Goal: Task Accomplishment & Management: Use online tool/utility

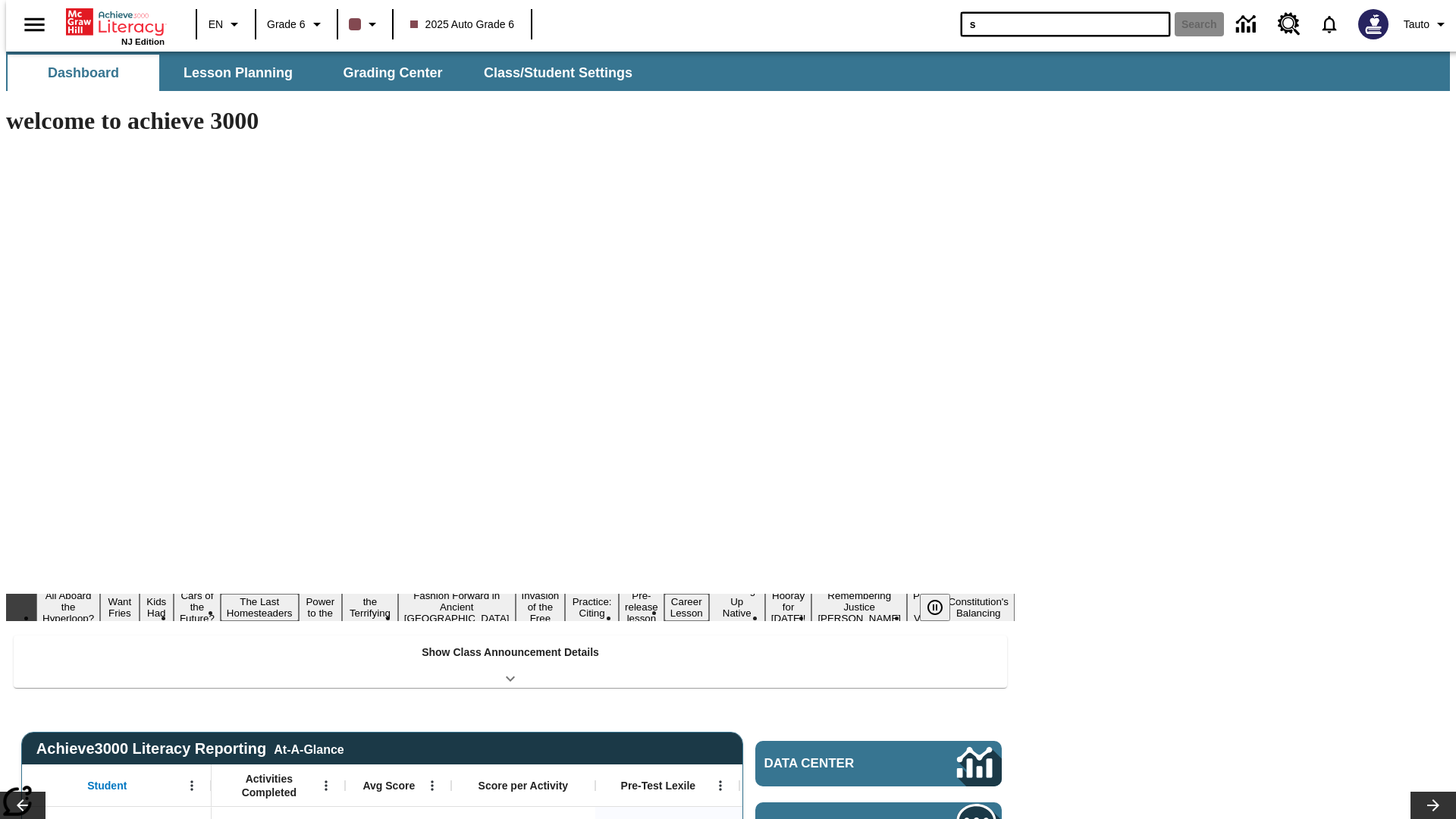
type input "s"
click at [1190, 24] on button "Search" at bounding box center [1200, 24] width 50 height 24
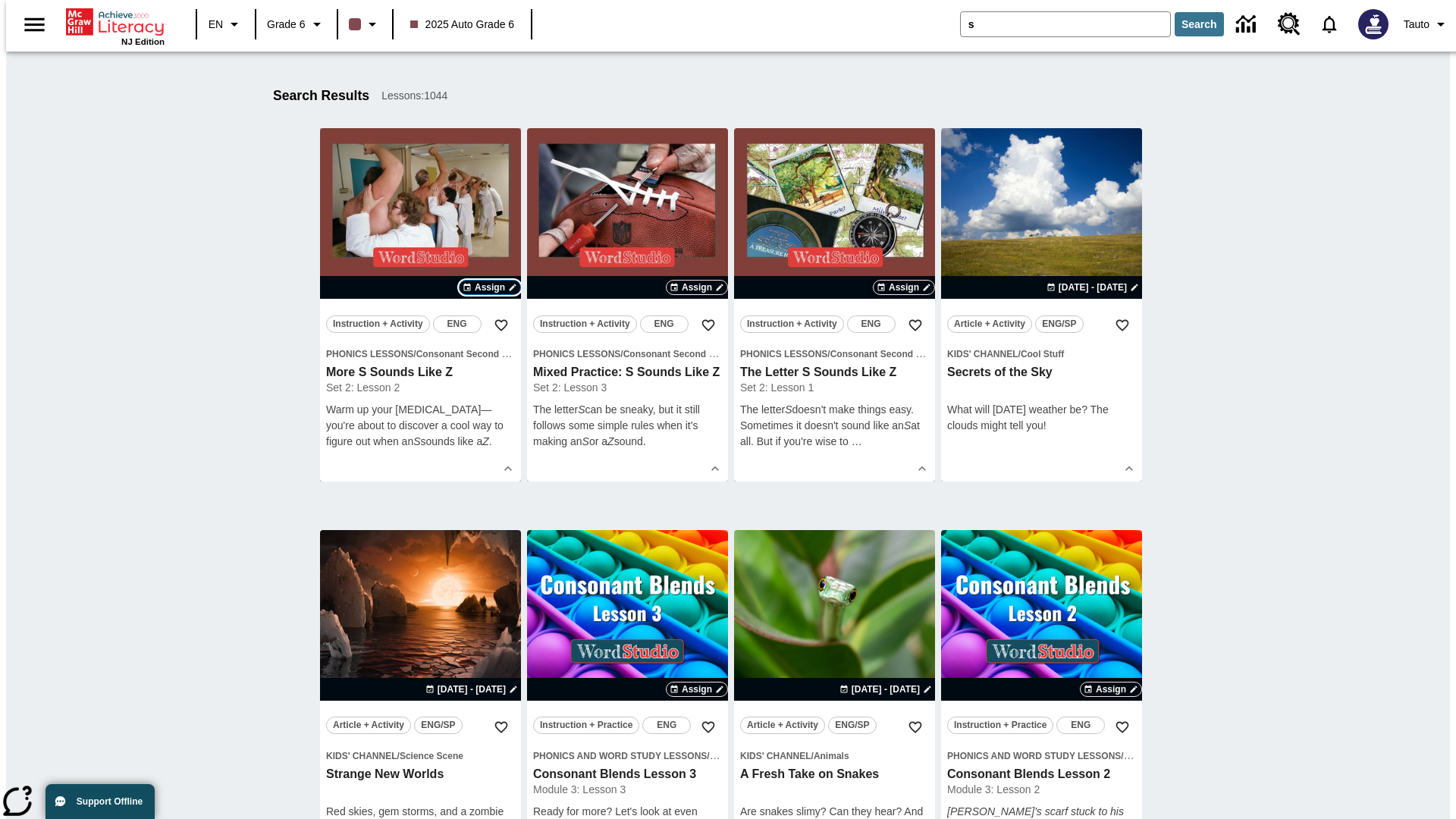
click at [490, 287] on span "Assign" at bounding box center [490, 287] width 31 height 13
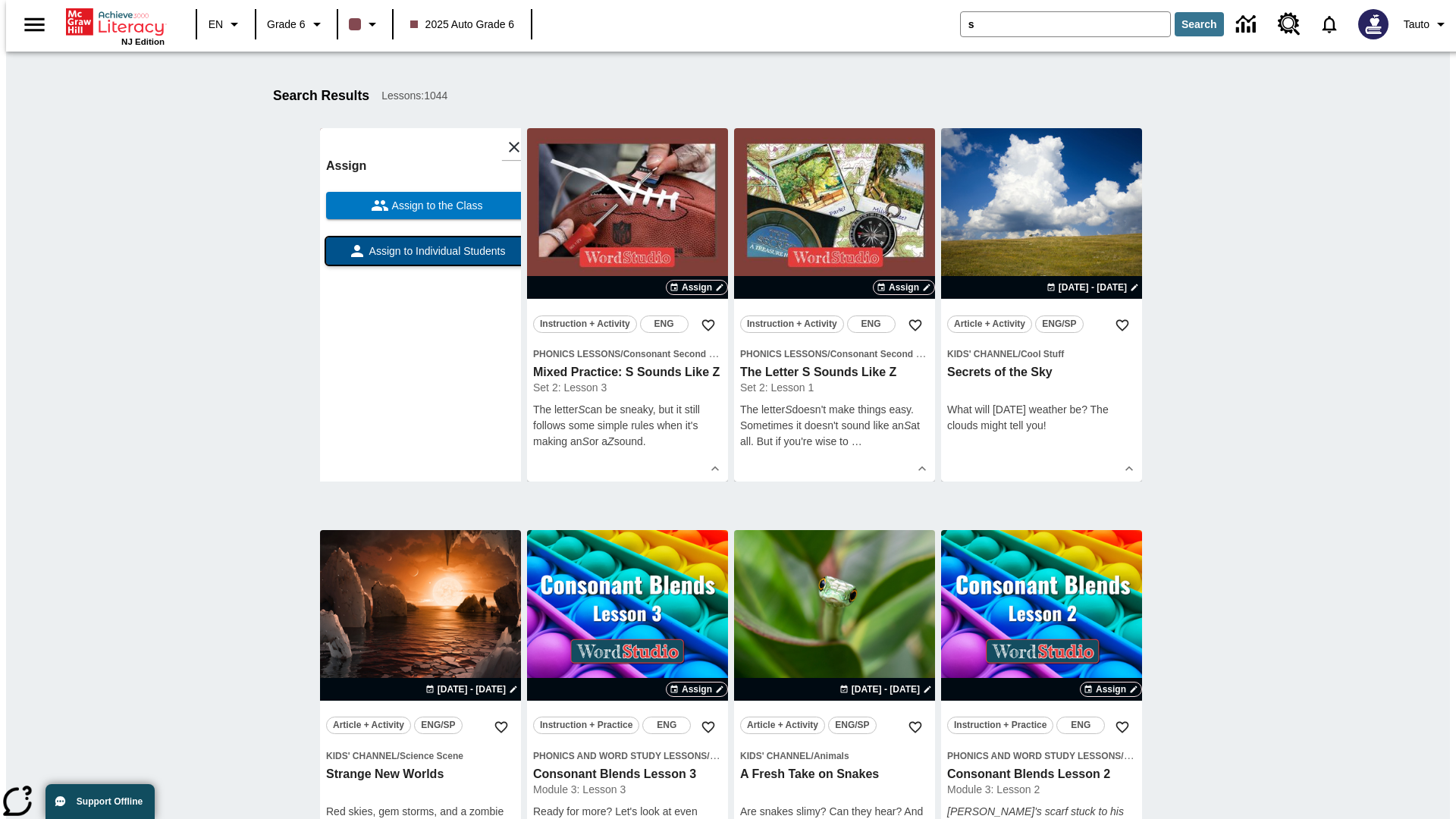
click at [420, 257] on span "Assign to Individual Students" at bounding box center [436, 251] width 139 height 16
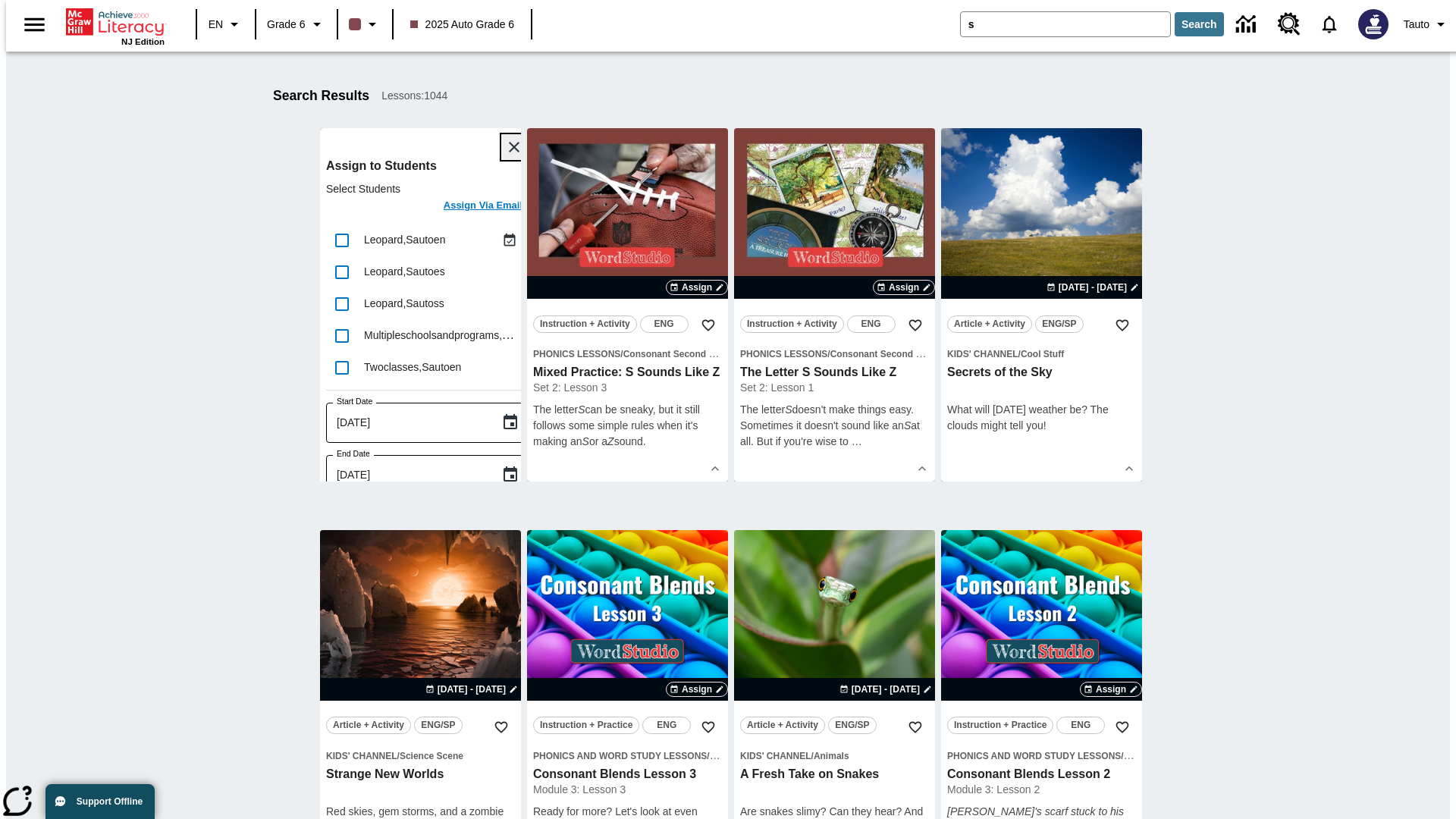
click at [509, 147] on icon "Close" at bounding box center [514, 147] width 10 height 10
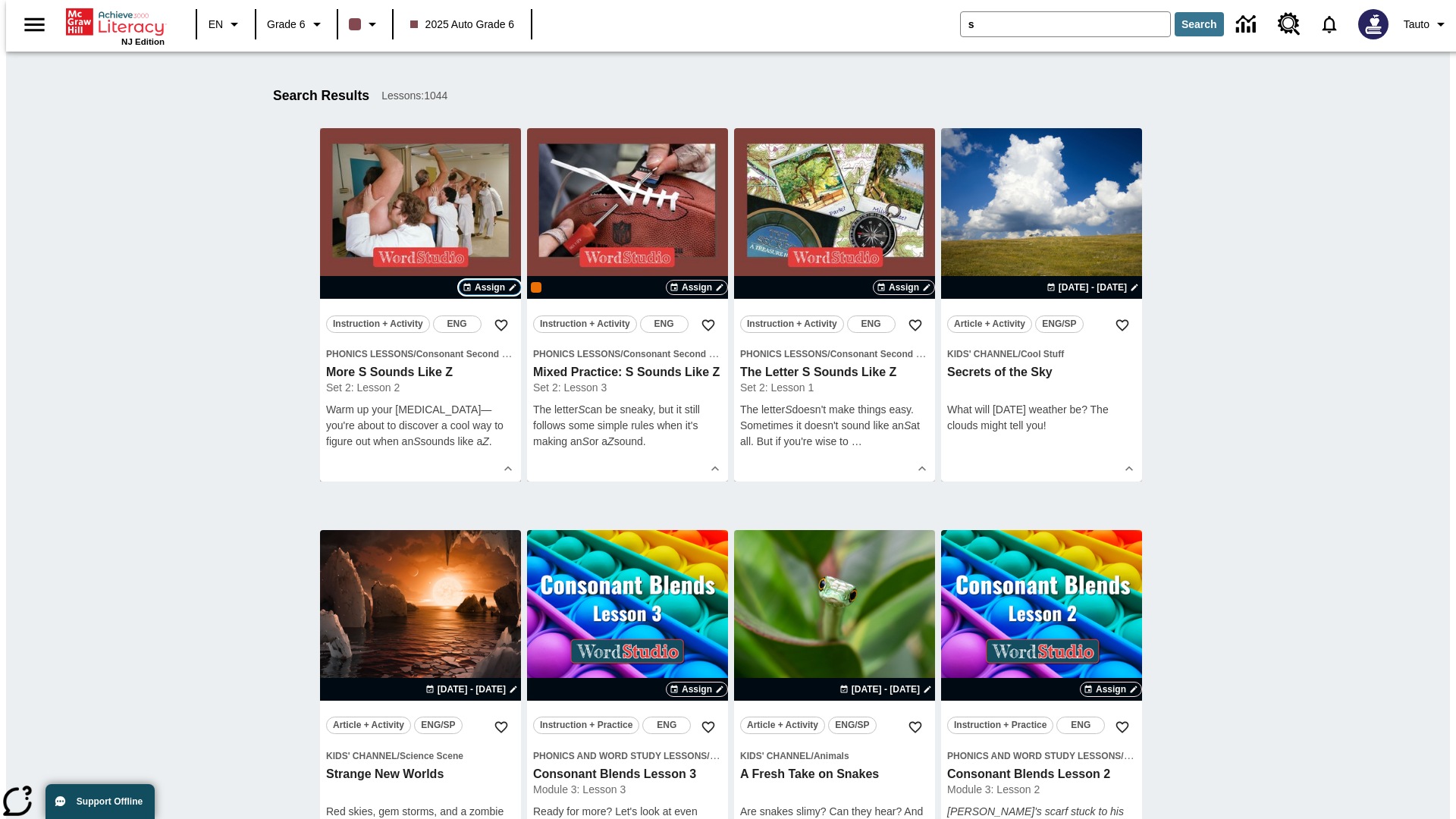
click at [490, 287] on span "Assign" at bounding box center [490, 287] width 31 height 13
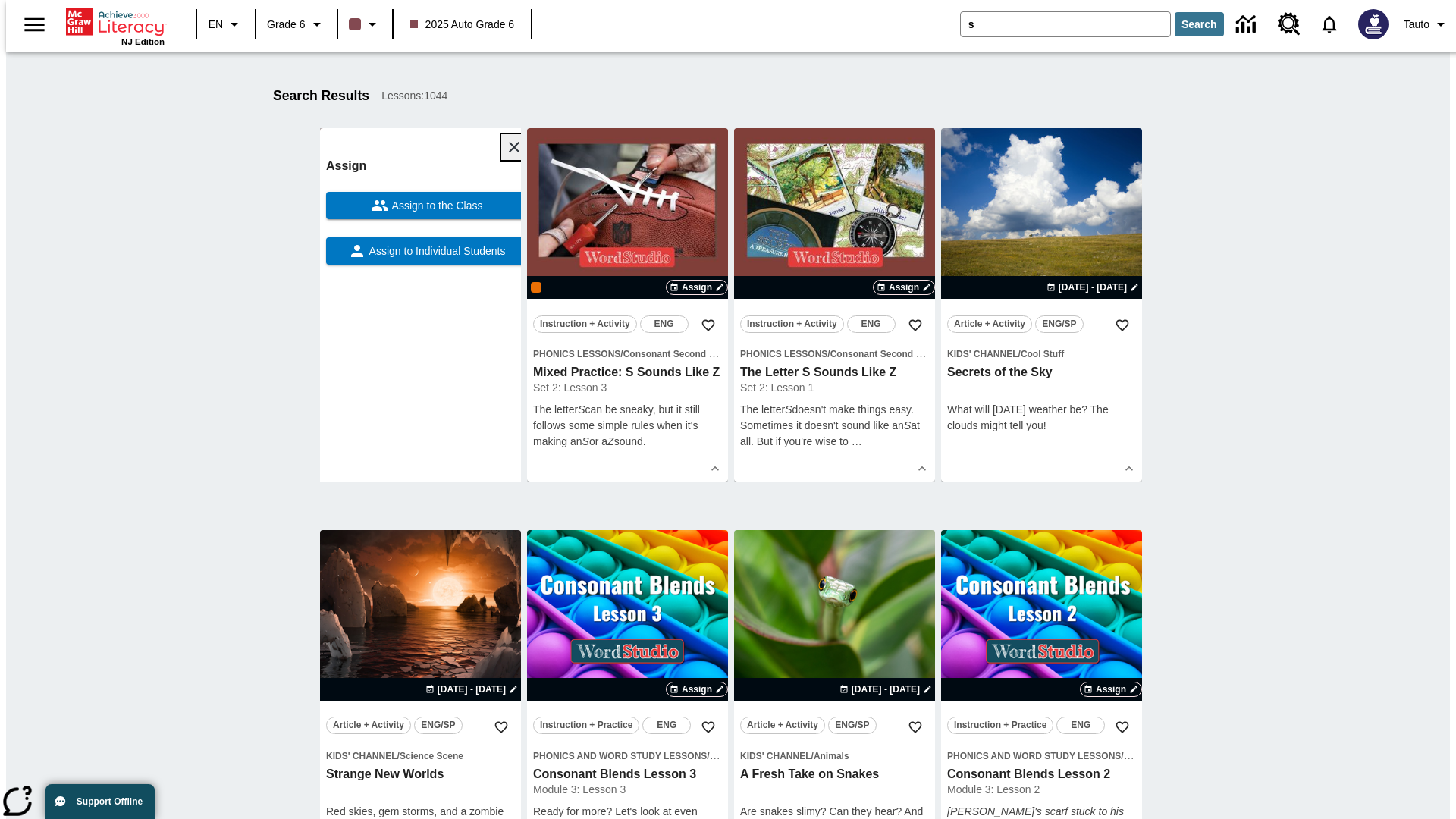
scroll to position [192, 0]
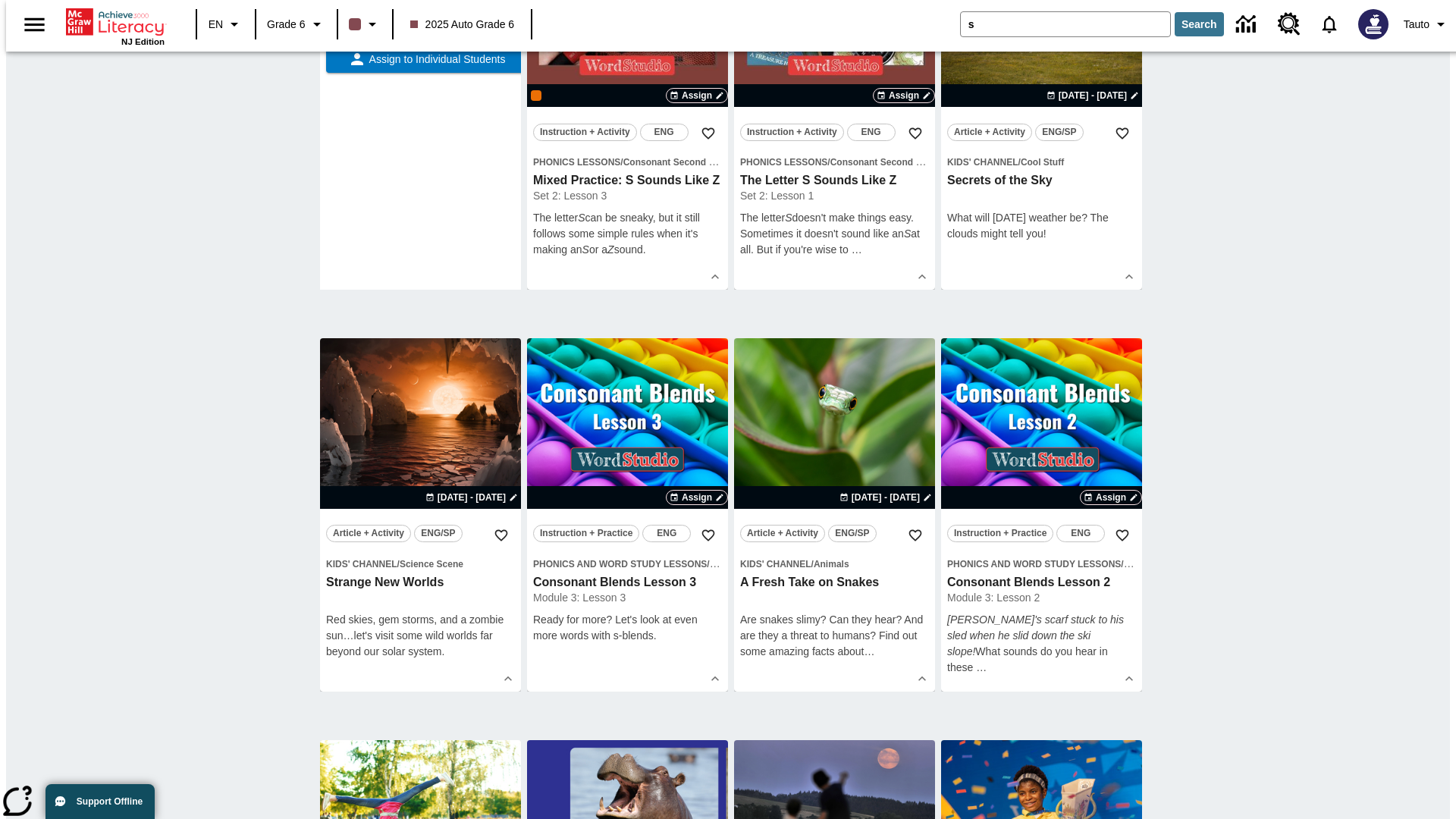
click at [420, 22] on span "Assign to the Class" at bounding box center [436, 13] width 94 height 16
